Goal: Task Accomplishment & Management: Manage account settings

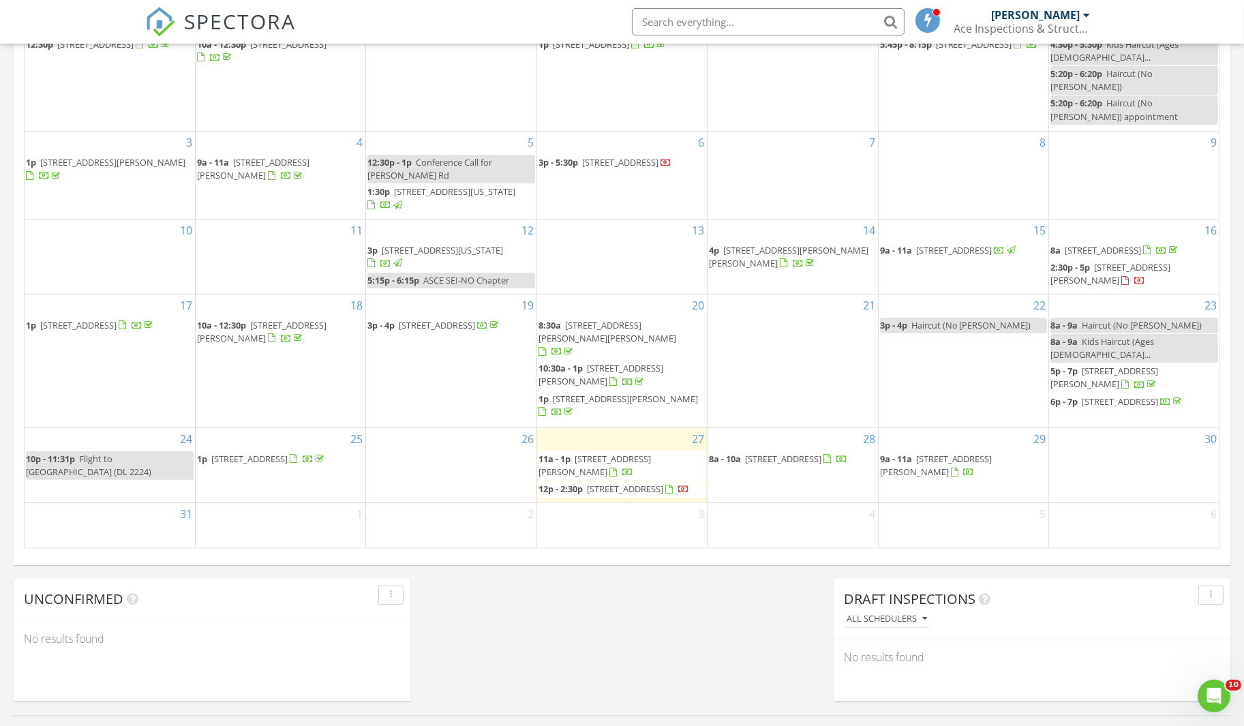
scroll to position [704, 0]
click at [648, 482] on span "1716 Desire St, New Orleans 70117" at bounding box center [625, 488] width 76 height 12
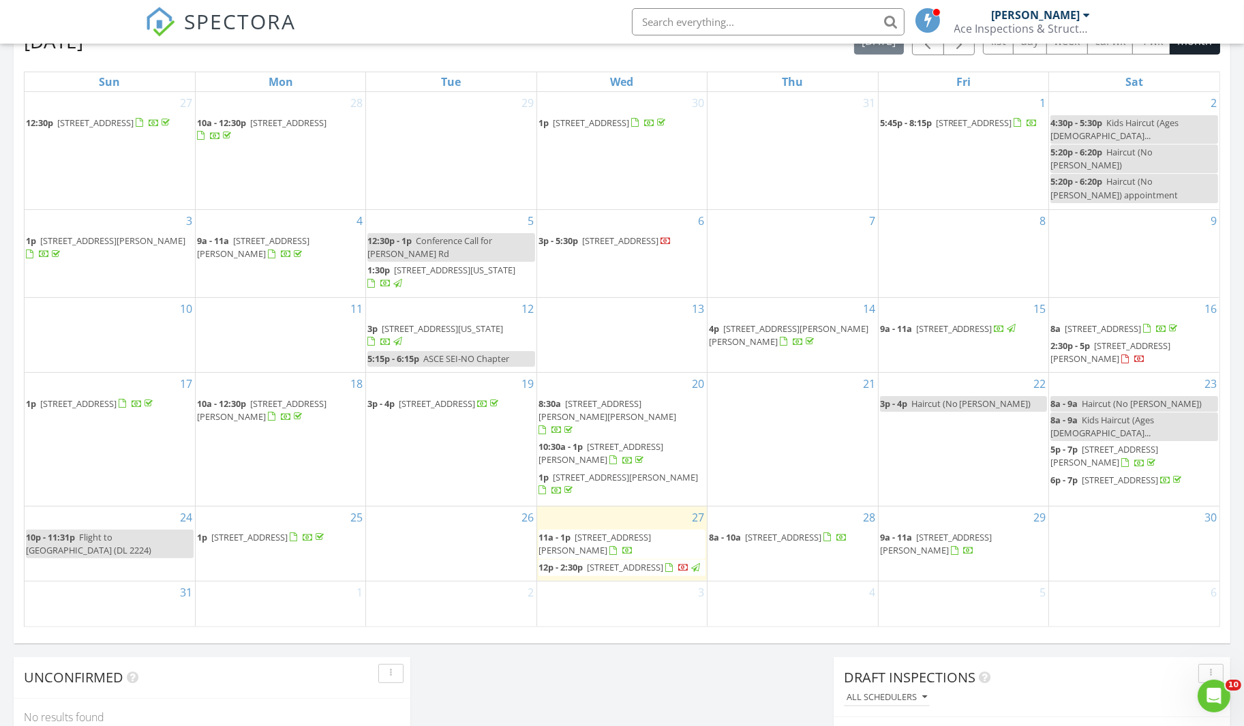
click at [653, 561] on span "1716 Desire St, New Orleans 70117" at bounding box center [625, 567] width 76 height 12
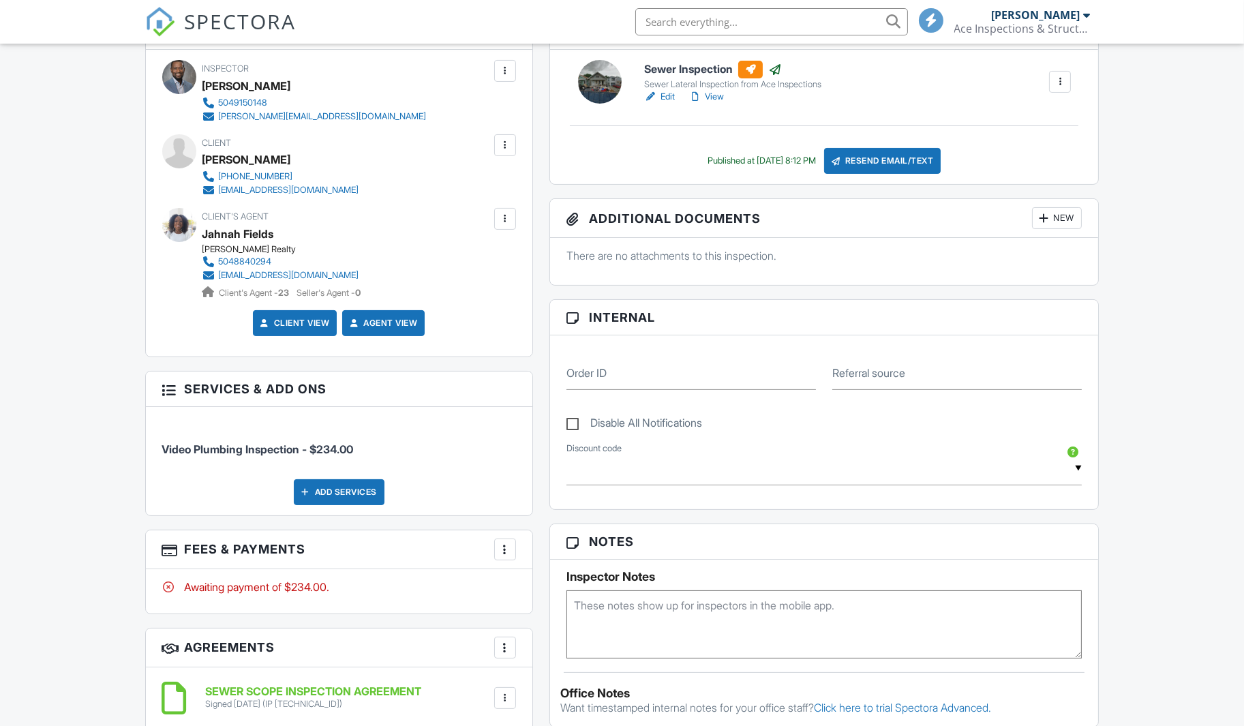
click at [509, 545] on div at bounding box center [505, 550] width 14 height 14
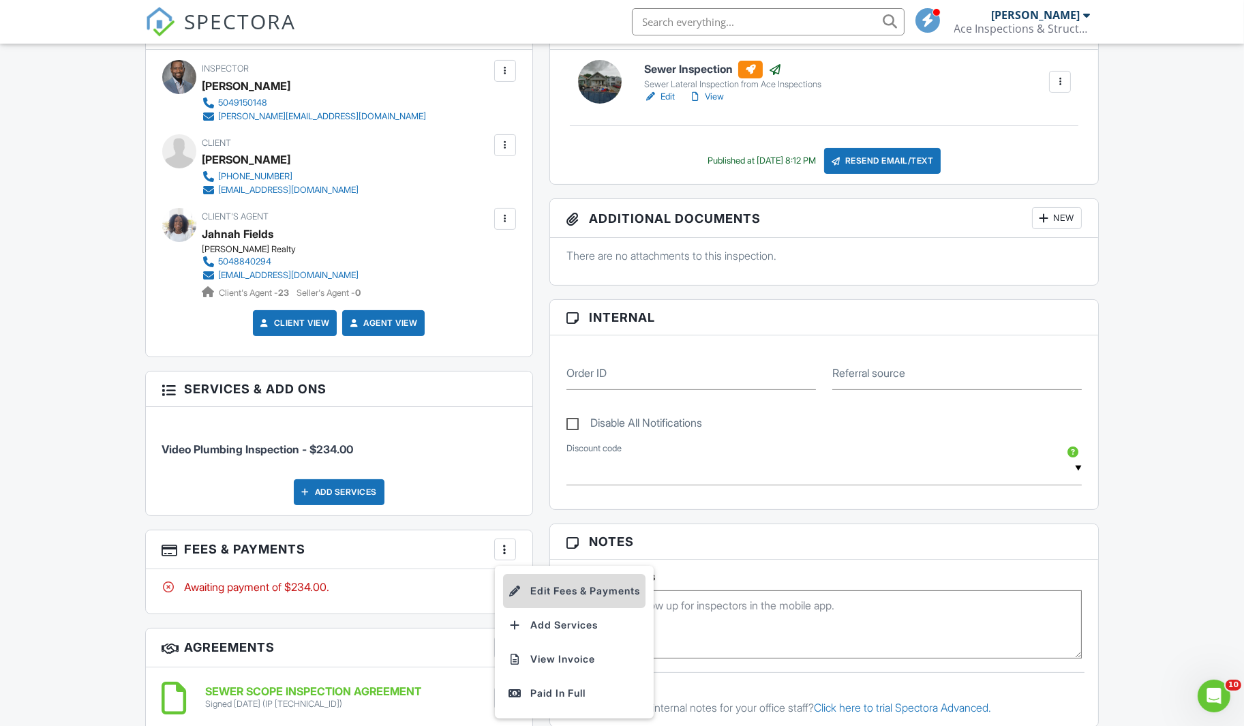
click at [563, 594] on li "Edit Fees & Payments" at bounding box center [574, 591] width 142 height 34
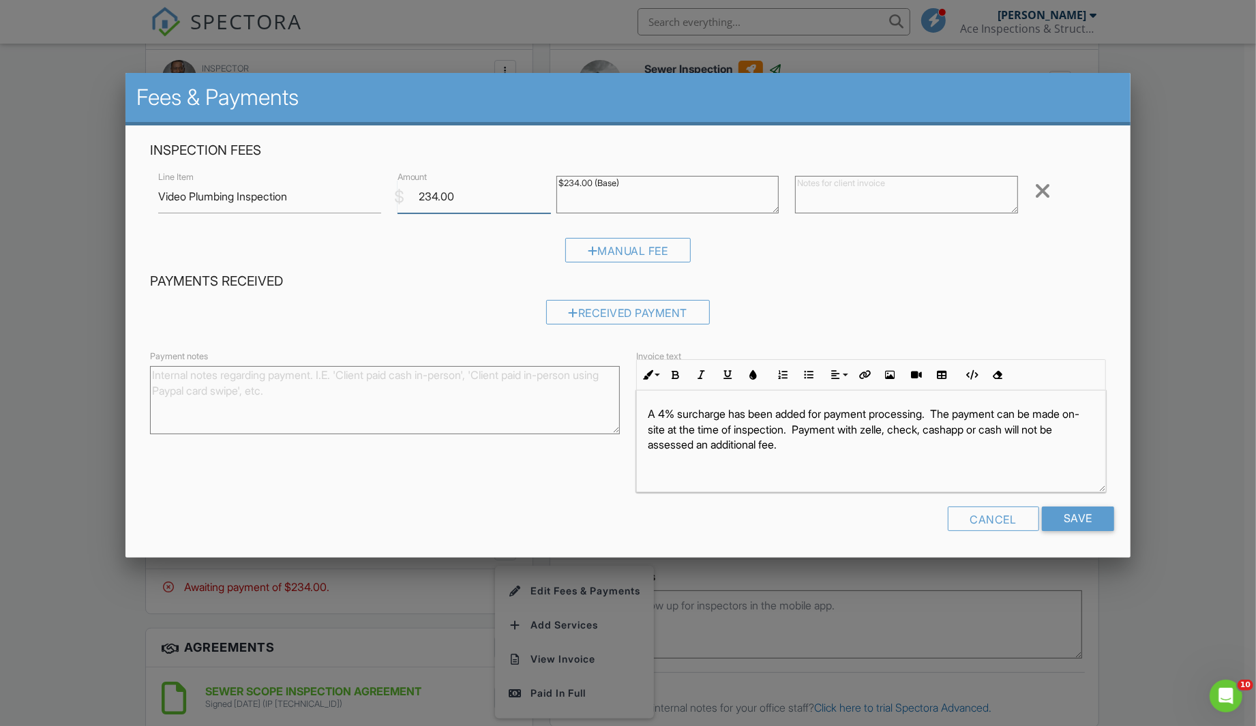
click at [498, 196] on input "234.00" at bounding box center [474, 196] width 154 height 33
type input "225"
click at [603, 305] on div "Received Payment" at bounding box center [628, 311] width 164 height 25
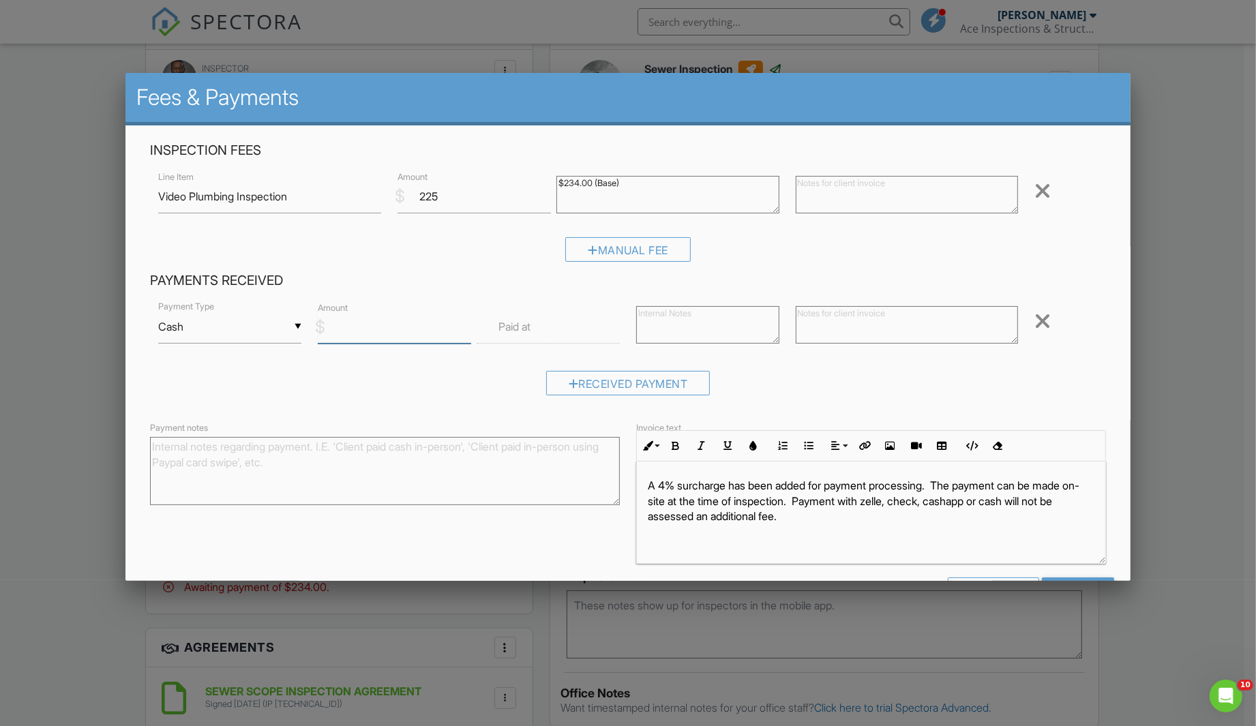
click at [423, 320] on input "Amount" at bounding box center [395, 326] width 154 height 33
type input "225"
click at [847, 382] on div "Received Payment" at bounding box center [628, 388] width 956 height 35
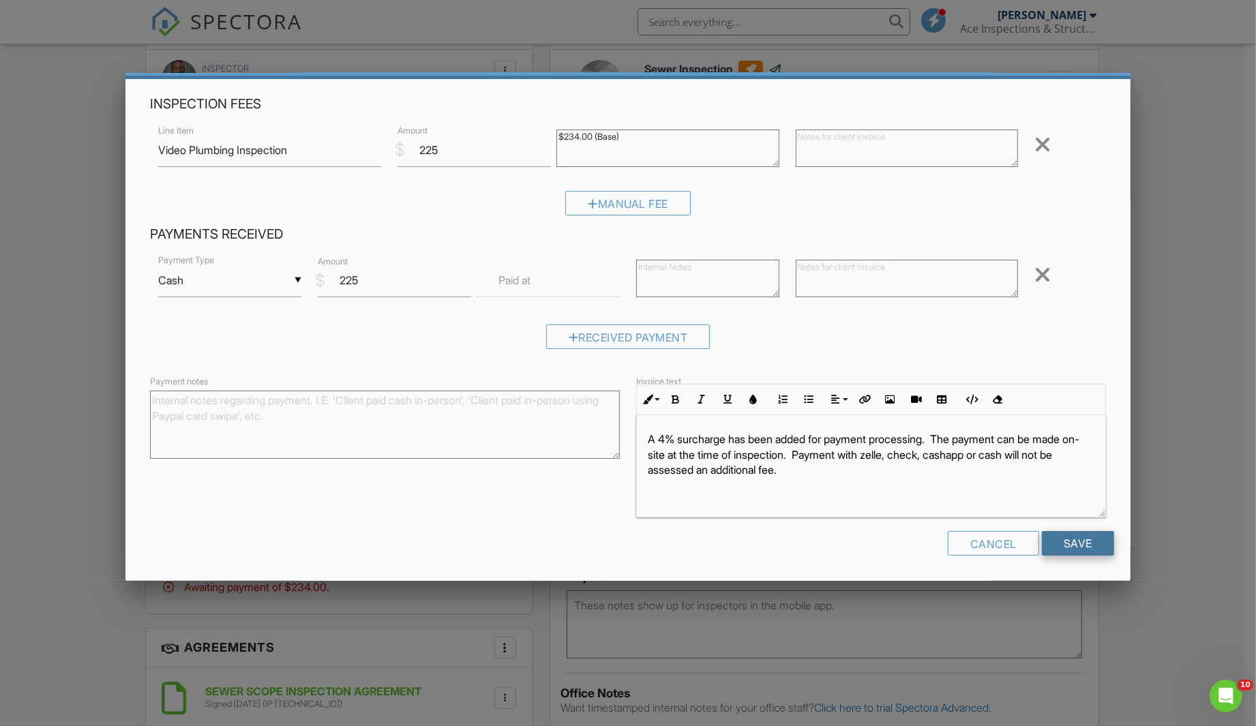
click at [1064, 547] on input "Save" at bounding box center [1078, 543] width 72 height 25
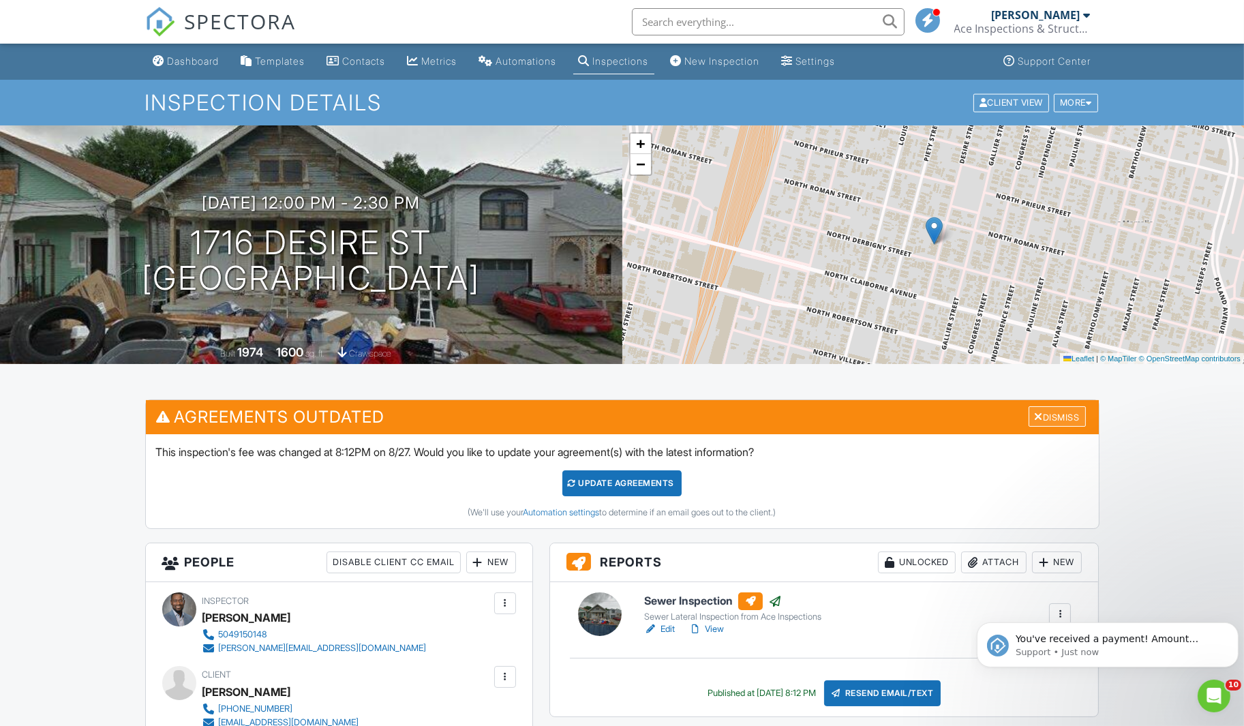
click at [1055, 420] on div "Dismiss" at bounding box center [1057, 416] width 57 height 21
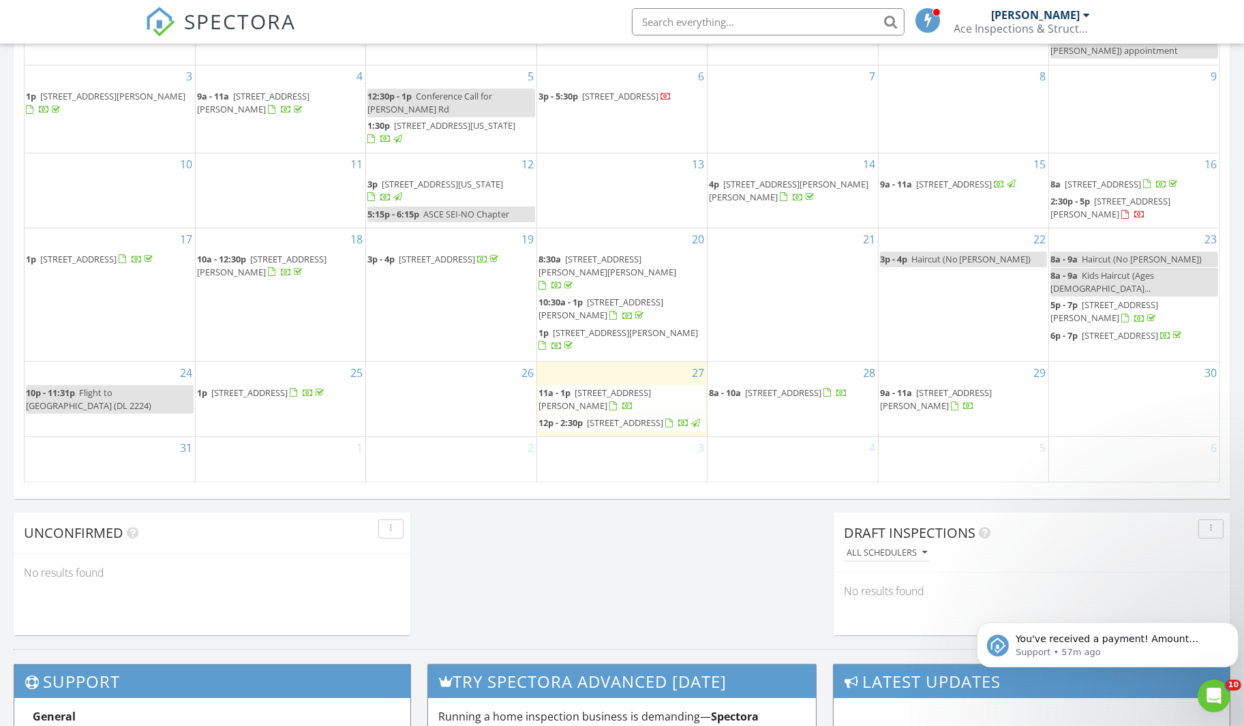
scroll to position [779, 0]
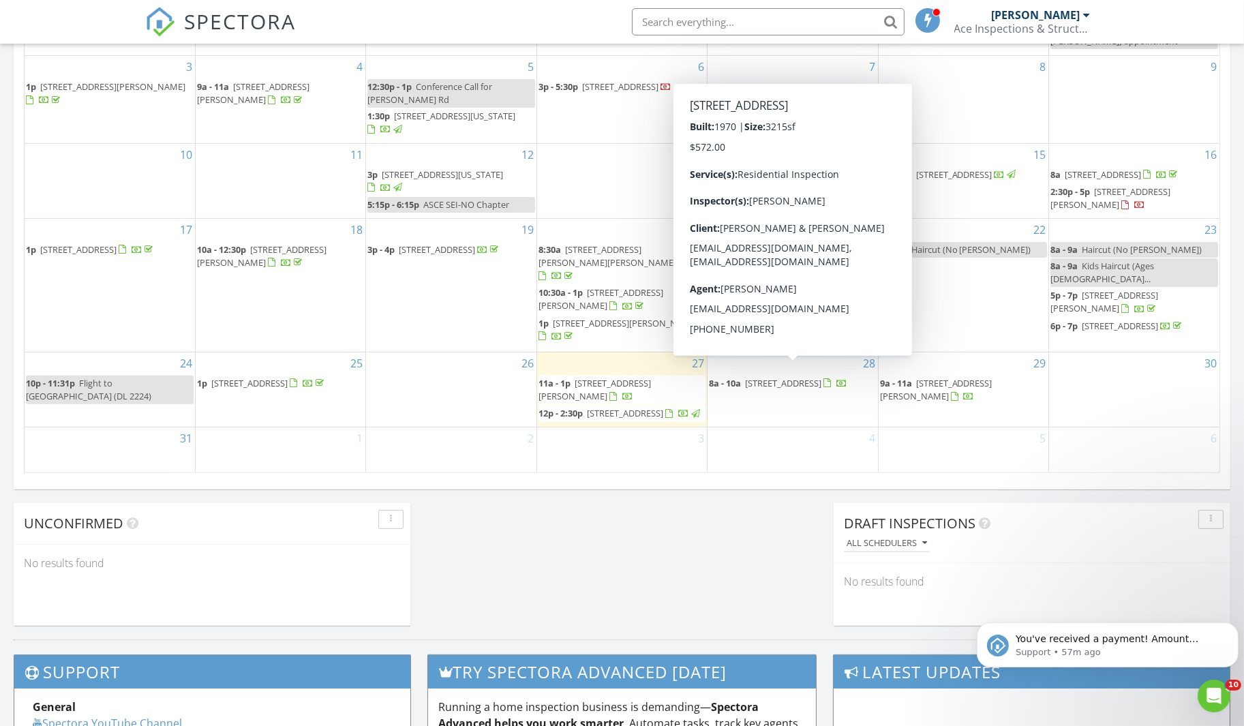
click at [802, 377] on span "[STREET_ADDRESS]" at bounding box center [783, 383] width 76 height 12
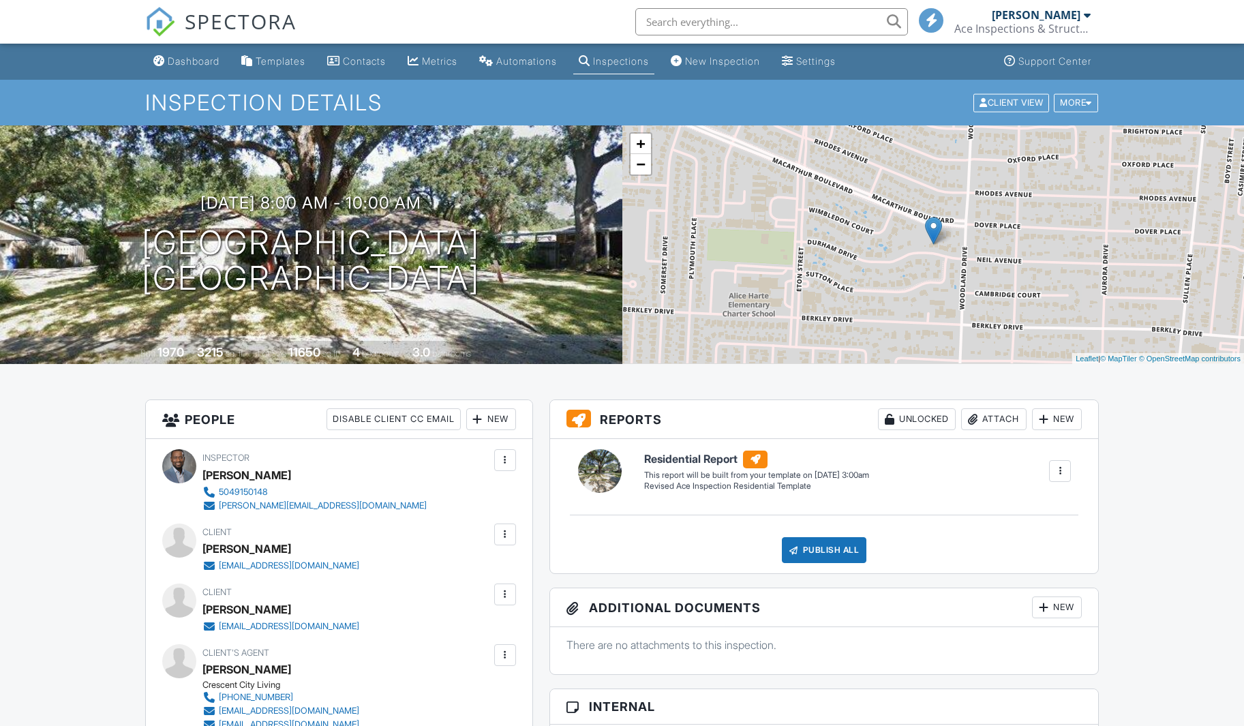
click at [197, 61] on div "Dashboard" at bounding box center [194, 61] width 52 height 12
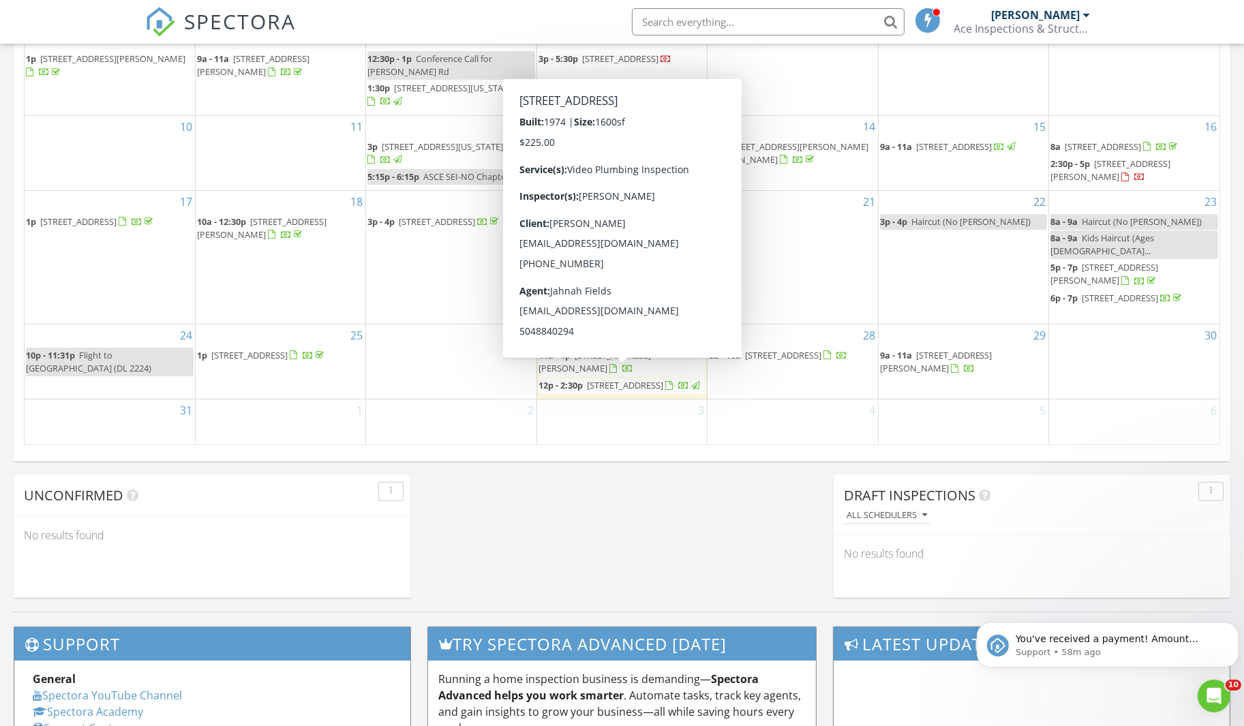
click at [659, 379] on span "1716 Desire St, New Orleans 70117" at bounding box center [625, 385] width 76 height 12
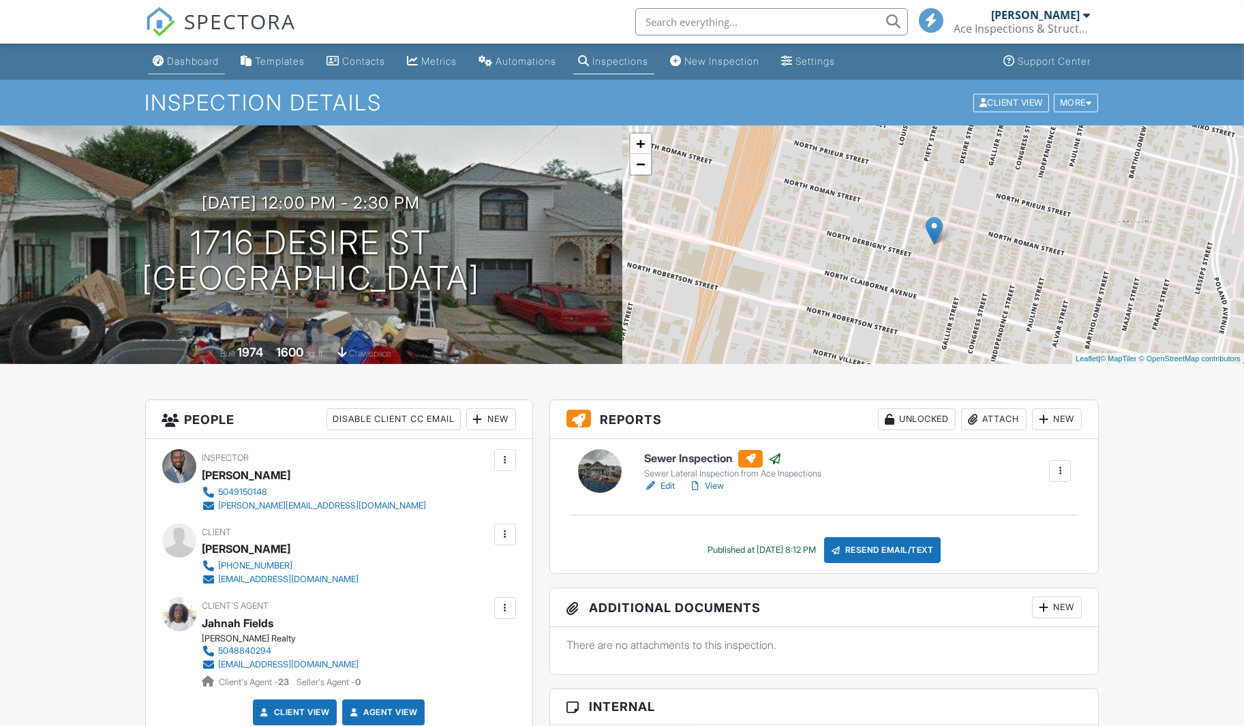
click at [172, 59] on div "Dashboard" at bounding box center [194, 61] width 52 height 12
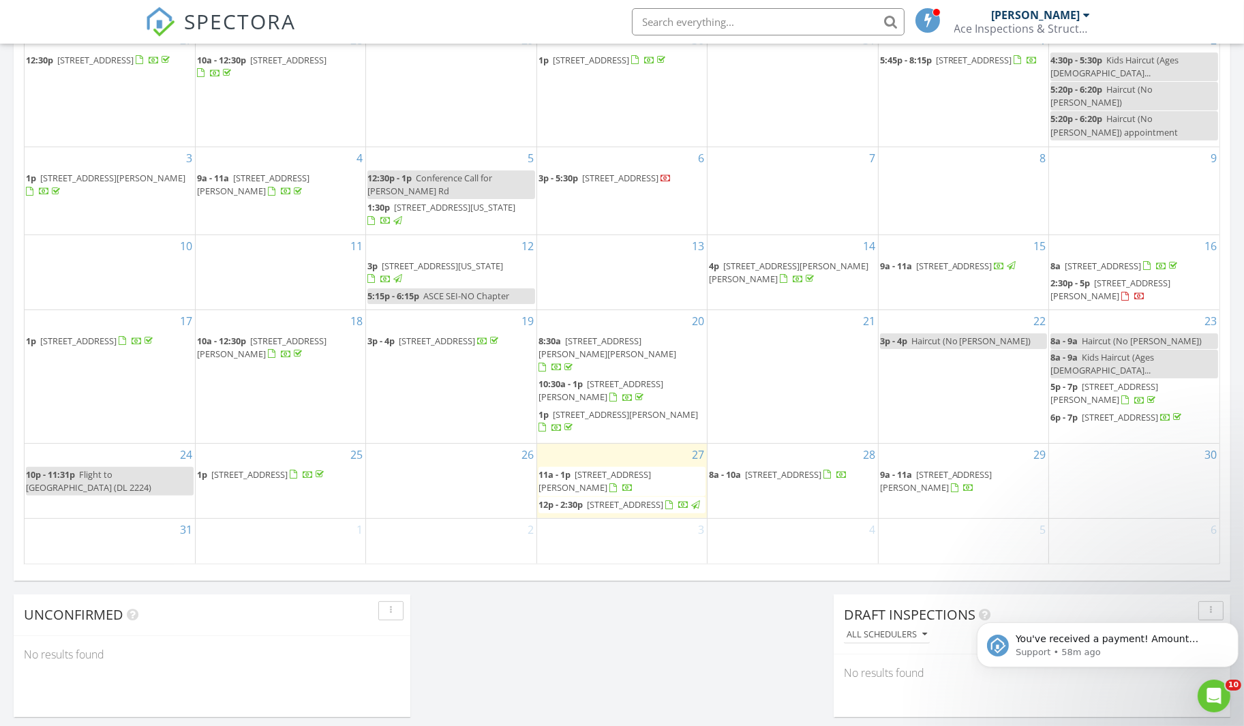
scroll to position [701, 0]
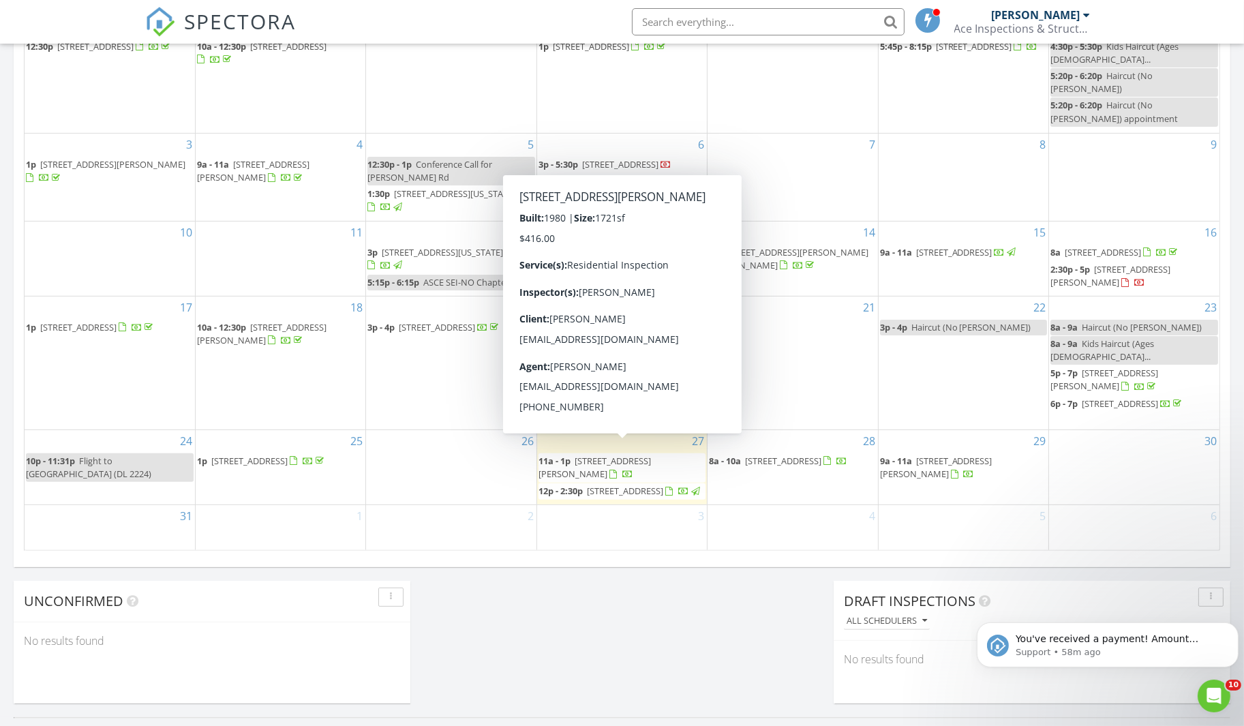
click at [651, 455] on span "[STREET_ADDRESS][PERSON_NAME]" at bounding box center [595, 467] width 112 height 25
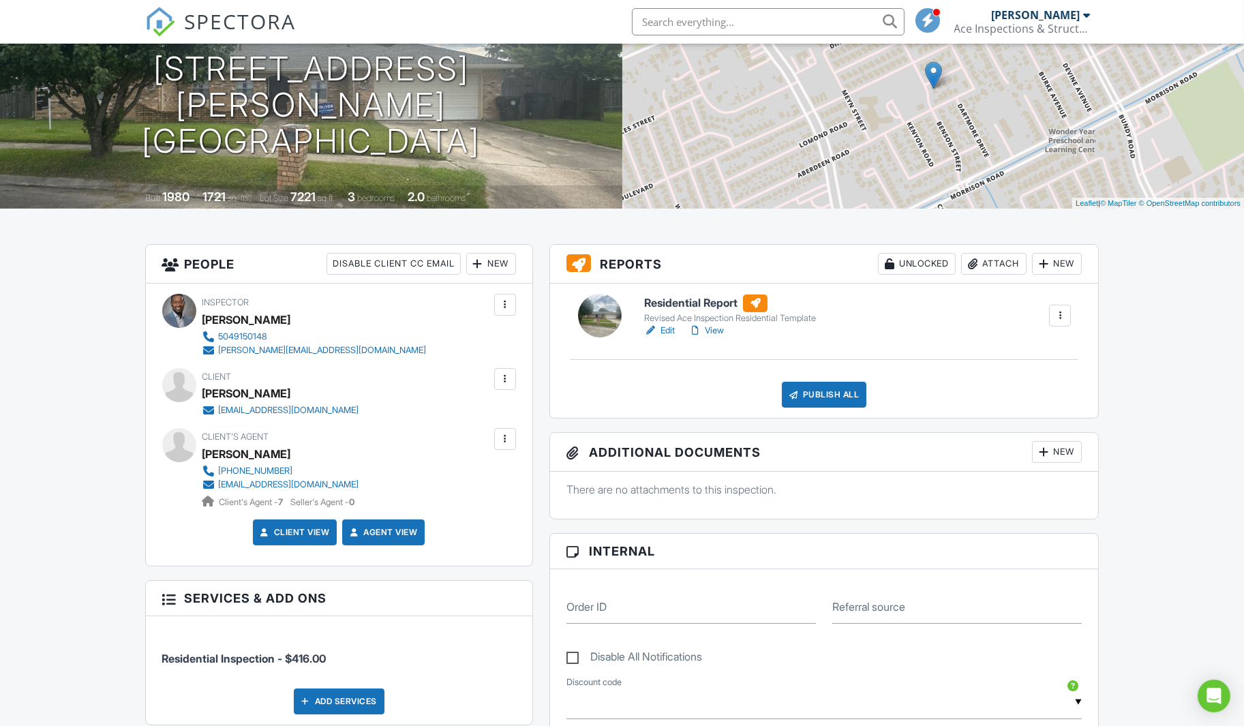
click at [669, 331] on link "Edit" at bounding box center [659, 331] width 31 height 14
